Goal: Task Accomplishment & Management: Manage account settings

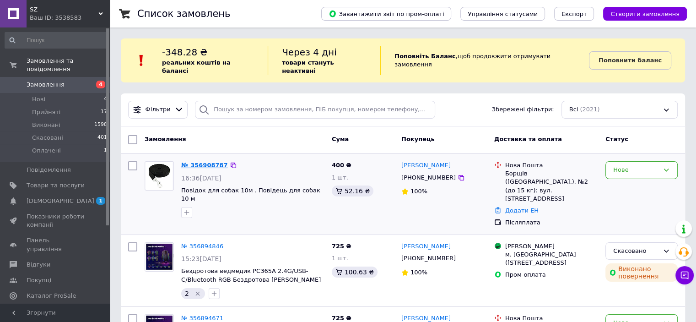
click at [209, 162] on link "№ 356908787" at bounding box center [204, 165] width 47 height 7
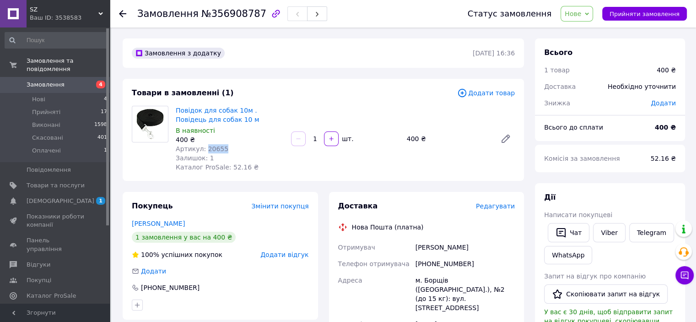
drag, startPoint x: 222, startPoint y: 149, endPoint x: 202, endPoint y: 150, distance: 19.7
click at [202, 150] on div "Артикул: 20655" at bounding box center [230, 148] width 108 height 9
copy span "20655"
click at [72, 65] on span "Замовлення та повідомлення" at bounding box center [68, 65] width 83 height 16
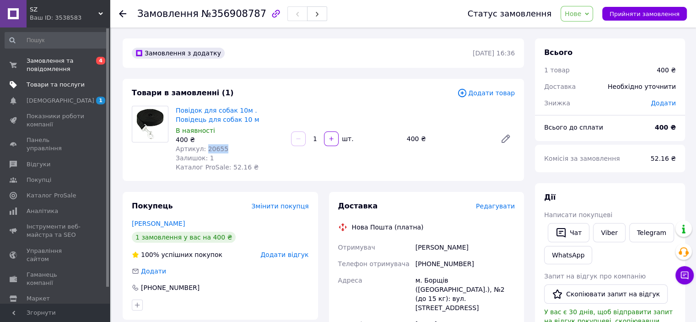
click at [68, 84] on span "Товари та послуги" at bounding box center [56, 85] width 58 height 8
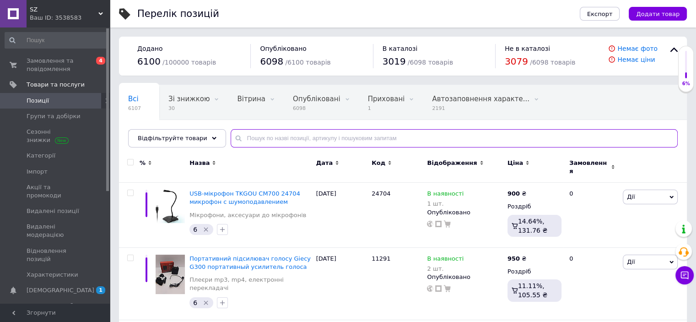
click at [275, 139] on input "text" at bounding box center [454, 138] width 447 height 18
paste input "20655"
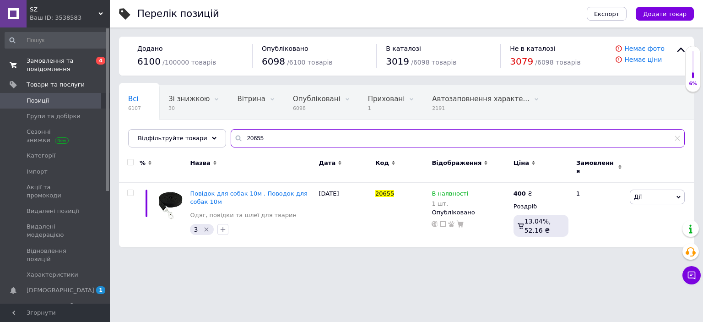
type input "20655"
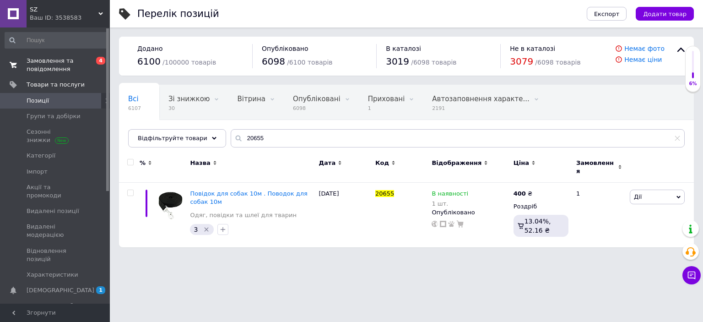
click at [53, 59] on span "Замовлення та повідомлення" at bounding box center [56, 65] width 58 height 16
